Goal: Transaction & Acquisition: Purchase product/service

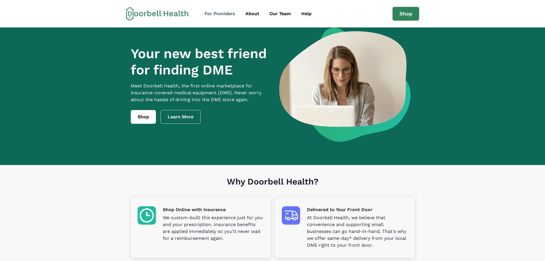
click at [216, 13] on div "For Providers" at bounding box center [220, 13] width 31 height 7
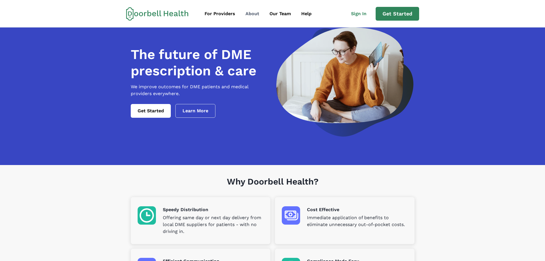
click at [253, 12] on div "About" at bounding box center [253, 13] width 14 height 7
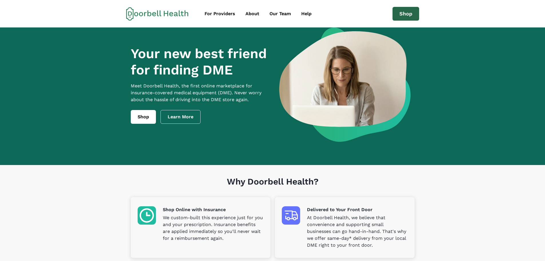
click at [405, 12] on link "Shop" at bounding box center [406, 14] width 27 height 14
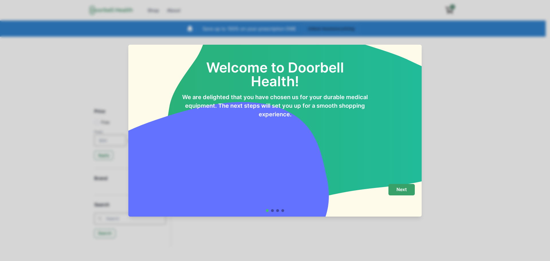
click at [406, 189] on p "Next" at bounding box center [401, 189] width 10 height 5
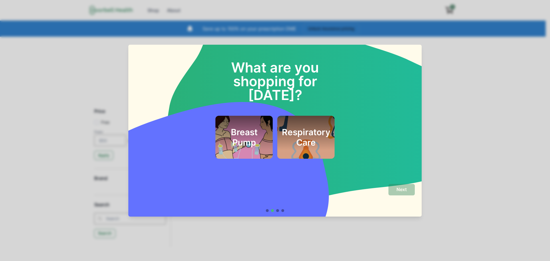
click at [299, 127] on h2 "Respiratory Care" at bounding box center [306, 137] width 48 height 21
click at [397, 189] on p "Next" at bounding box center [401, 189] width 10 height 5
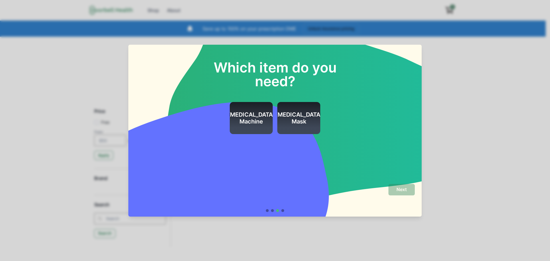
click at [252, 118] on h2 "[MEDICAL_DATA] Machine" at bounding box center [251, 118] width 47 height 14
click at [406, 191] on p "Next" at bounding box center [401, 189] width 10 height 5
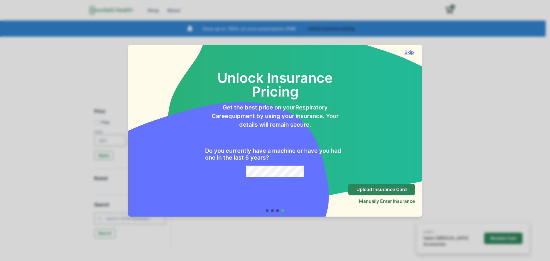
click at [408, 49] on button "Skip" at bounding box center [408, 52] width 11 height 6
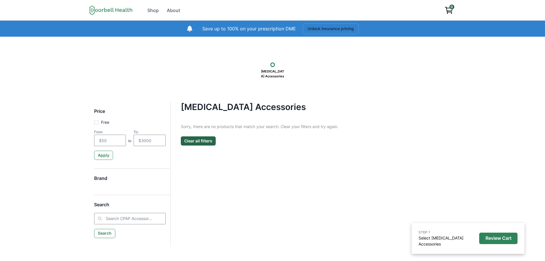
click at [112, 184] on h5 "Brand" at bounding box center [130, 180] width 72 height 11
click at [100, 177] on h5 "Brand" at bounding box center [130, 180] width 72 height 11
click at [151, 8] on div "Shop" at bounding box center [152, 10] width 11 height 7
click at [96, 121] on span at bounding box center [96, 122] width 5 height 5
click at [94, 122] on input "Free" at bounding box center [94, 122] width 0 height 0
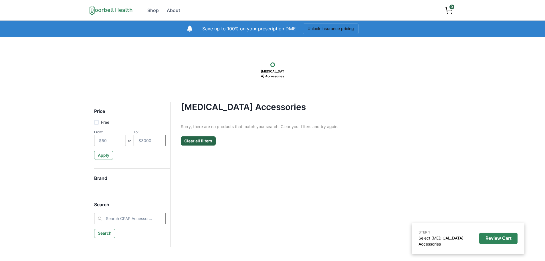
checkbox input "true"
type input "0"
click at [96, 121] on icon at bounding box center [96, 122] width 3 height 3
click at [94, 122] on input "Free" at bounding box center [94, 122] width 0 height 0
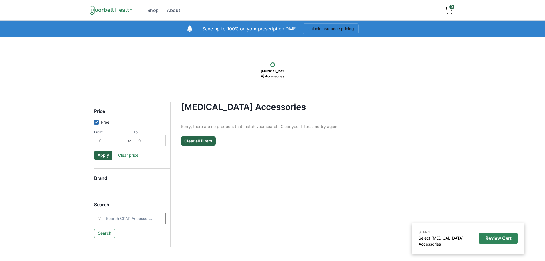
checkbox input "false"
click at [100, 177] on h5 "Brand" at bounding box center [130, 180] width 72 height 11
click at [104, 234] on button "Search" at bounding box center [104, 233] width 21 height 9
click at [106, 231] on button "Search" at bounding box center [104, 233] width 21 height 9
